Goal: Find specific page/section: Find specific page/section

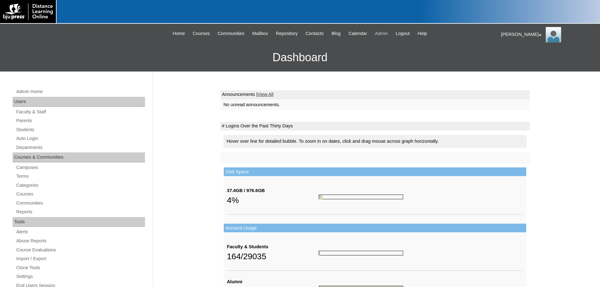
click at [388, 33] on span "Admin" at bounding box center [381, 33] width 13 height 7
click at [27, 176] on link "Terms" at bounding box center [80, 176] width 129 height 8
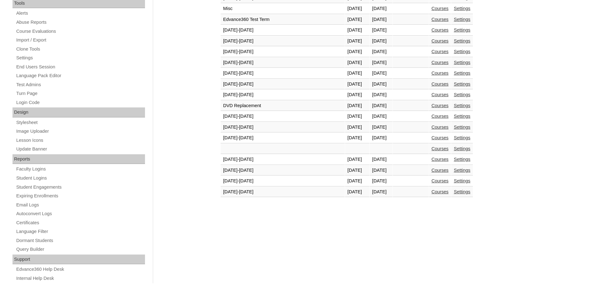
scroll to position [231, 0]
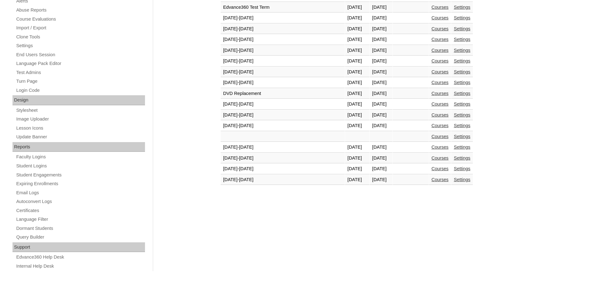
click at [431, 182] on link "Courses" at bounding box center [439, 179] width 17 height 5
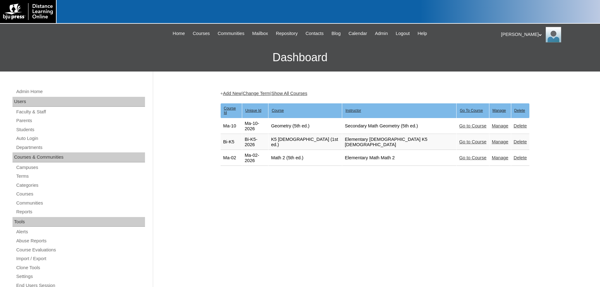
click at [459, 155] on link "Go to Course" at bounding box center [472, 157] width 27 height 5
